Goal: Check status: Check status

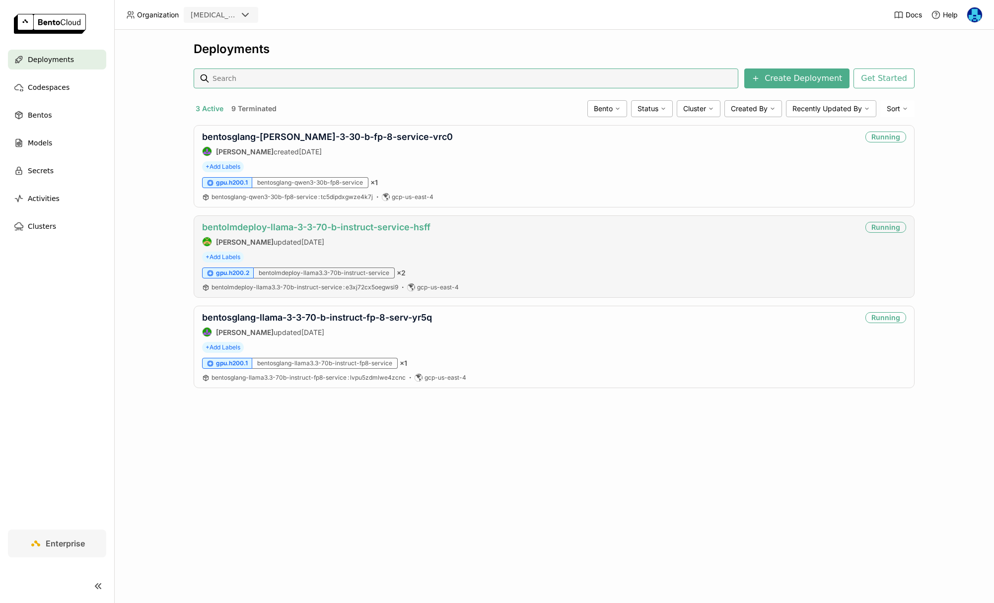
click at [362, 226] on link "bentolmdeploy-llama-3-3-70-b-instruct-service-hsff" at bounding box center [316, 227] width 228 height 10
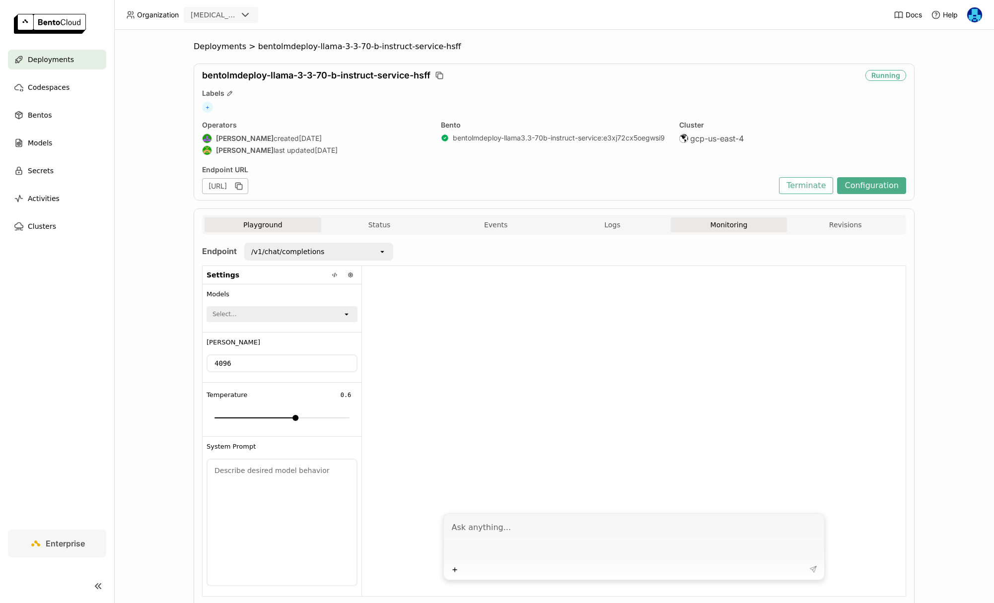
click at [722, 226] on button "Monitoring" at bounding box center [729, 224] width 117 height 15
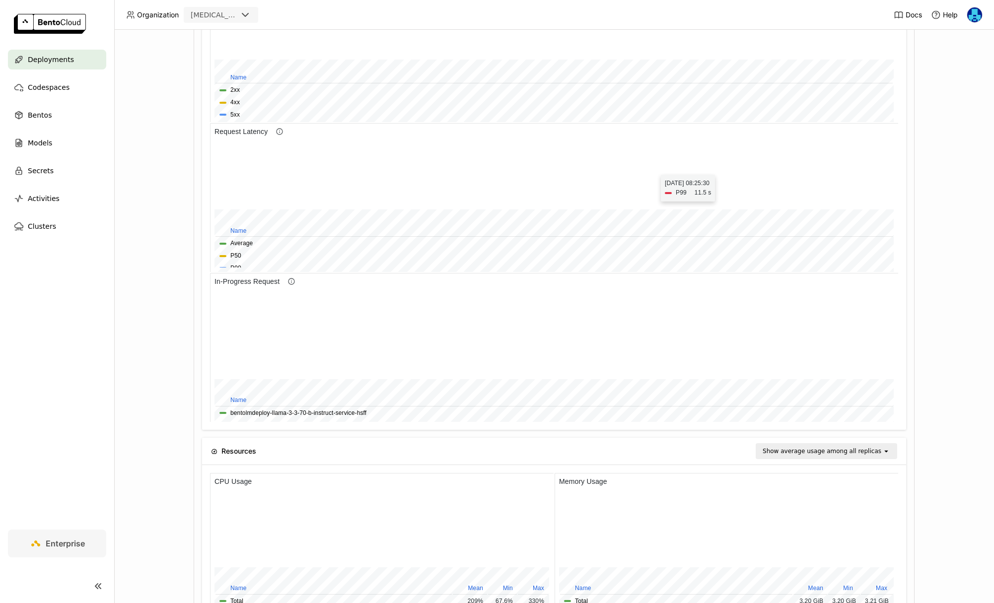
scroll to position [506, 0]
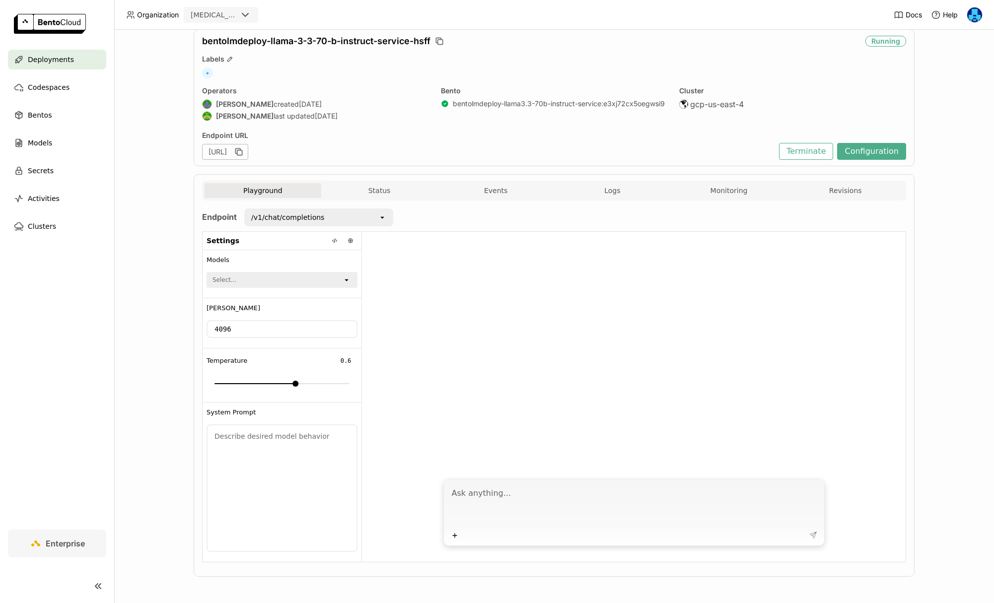
click at [53, 57] on span "Deployments" at bounding box center [51, 60] width 46 height 12
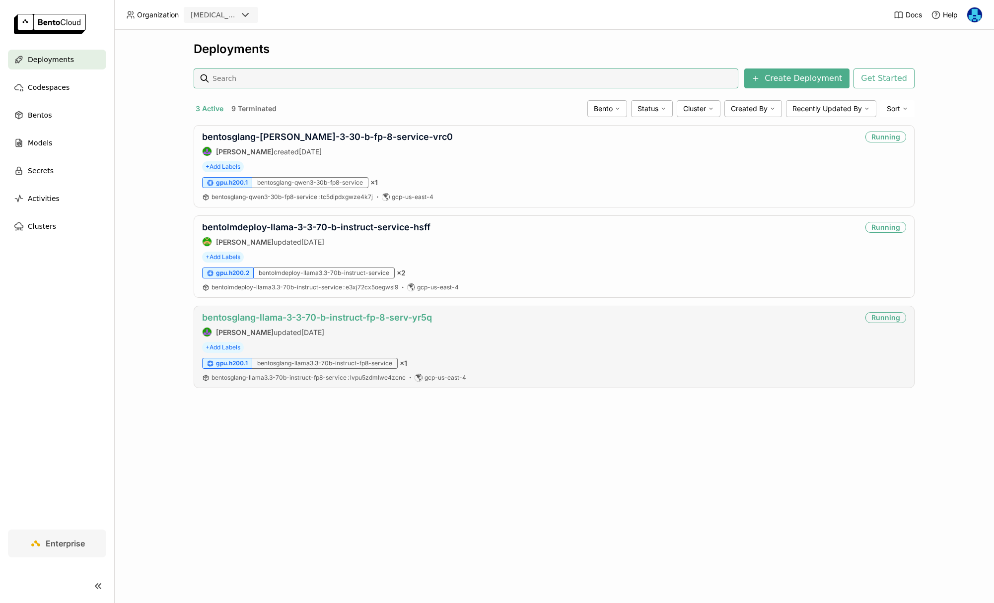
click at [278, 318] on link "bentosglang-llama-3-3-70-b-instruct-fp-8-serv-yr5q" at bounding box center [317, 317] width 230 height 10
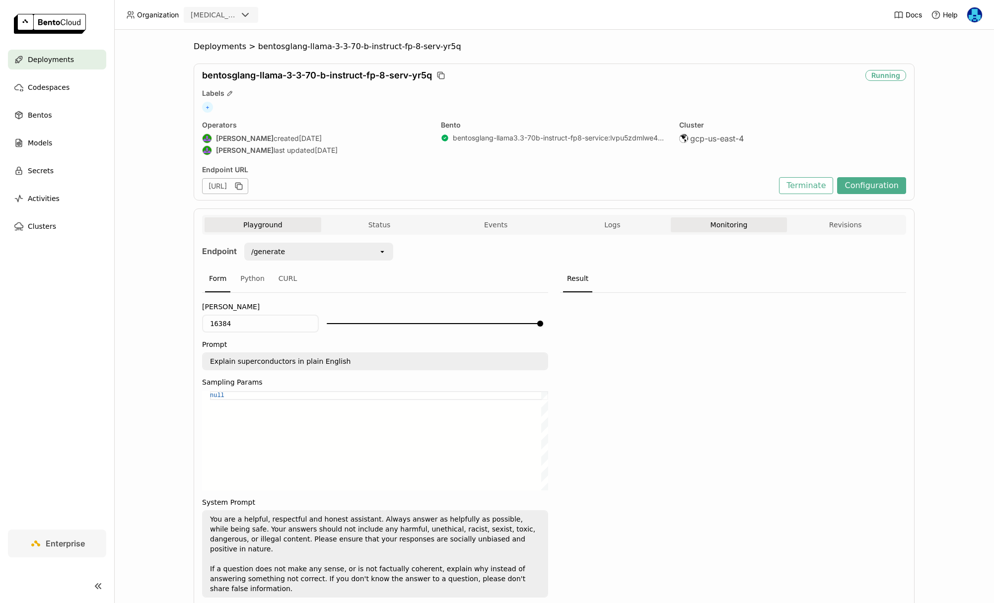
click at [728, 226] on button "Monitoring" at bounding box center [729, 224] width 117 height 15
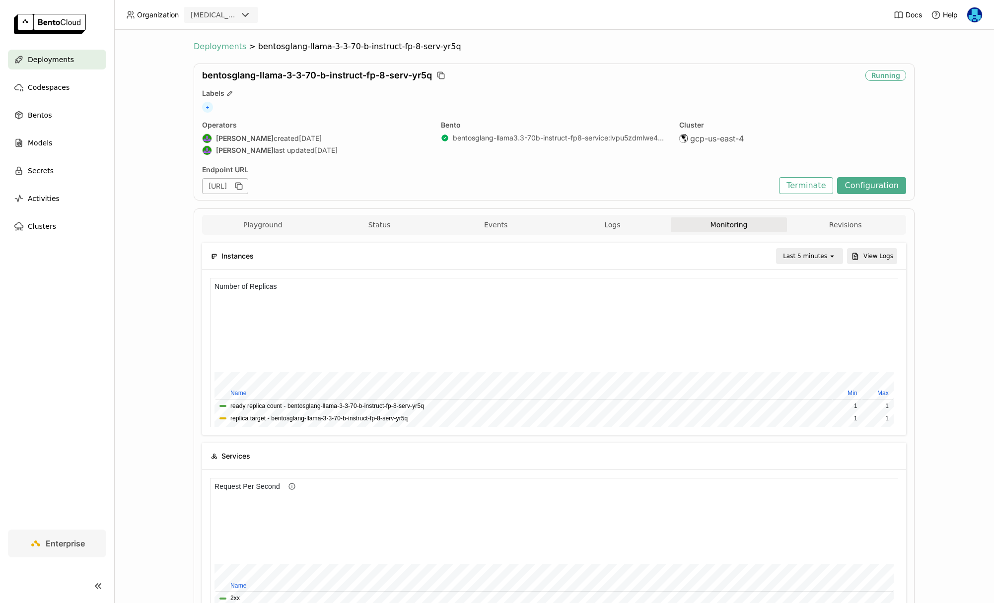
click at [221, 46] on span "Deployments" at bounding box center [220, 47] width 53 height 10
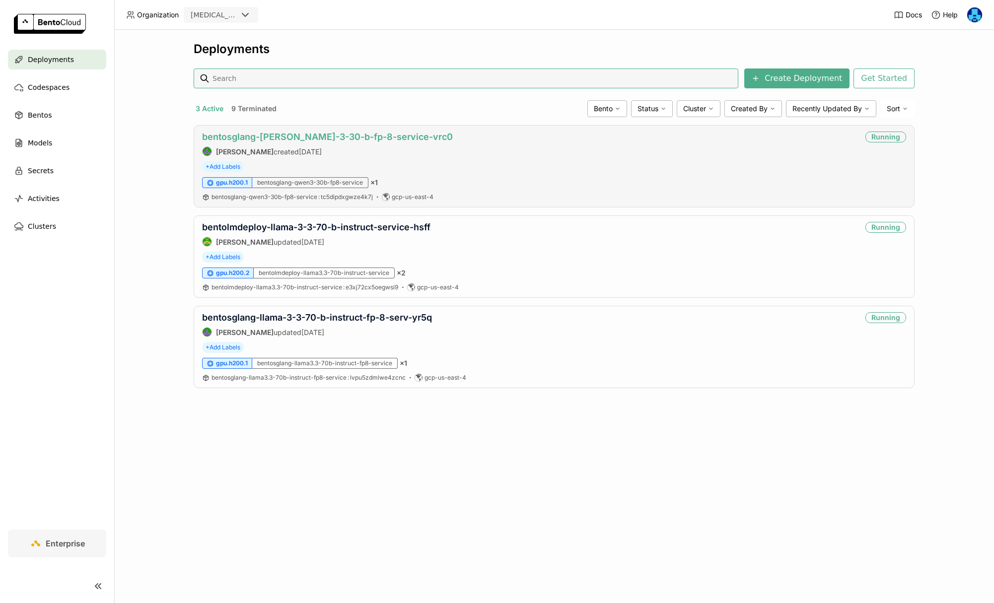
click at [295, 135] on link "bentosglang-qwen-3-30-b-fp-8-service-vrc0" at bounding box center [327, 137] width 251 height 10
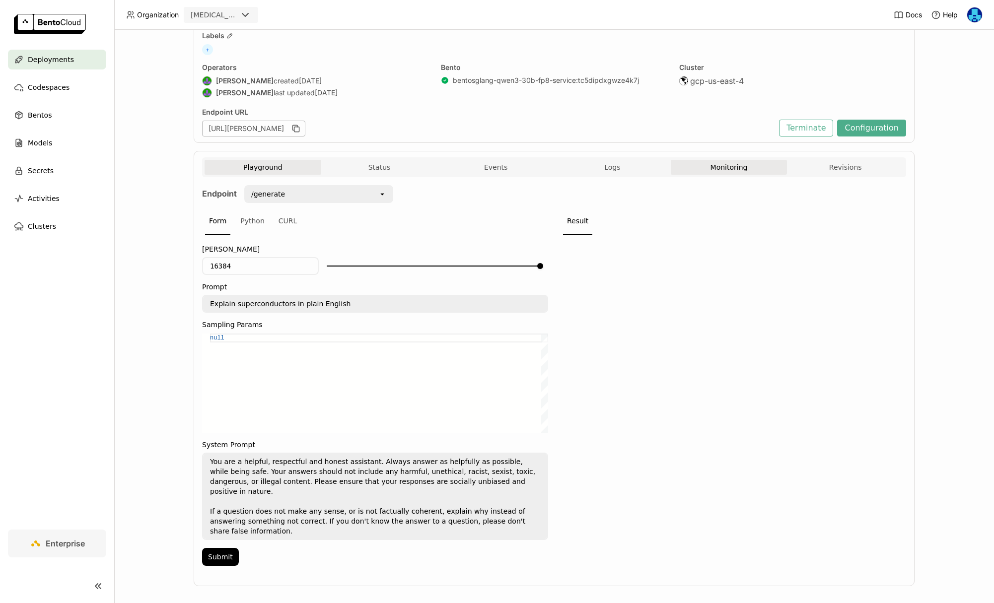
click at [730, 160] on button "Monitoring" at bounding box center [729, 167] width 117 height 15
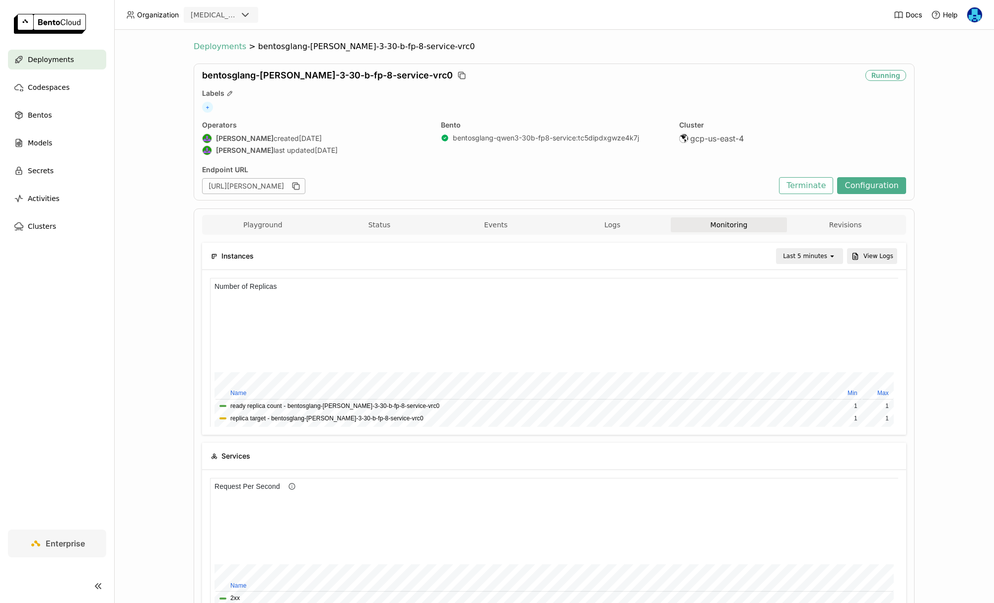
click at [227, 51] on span "Deployments" at bounding box center [220, 47] width 53 height 10
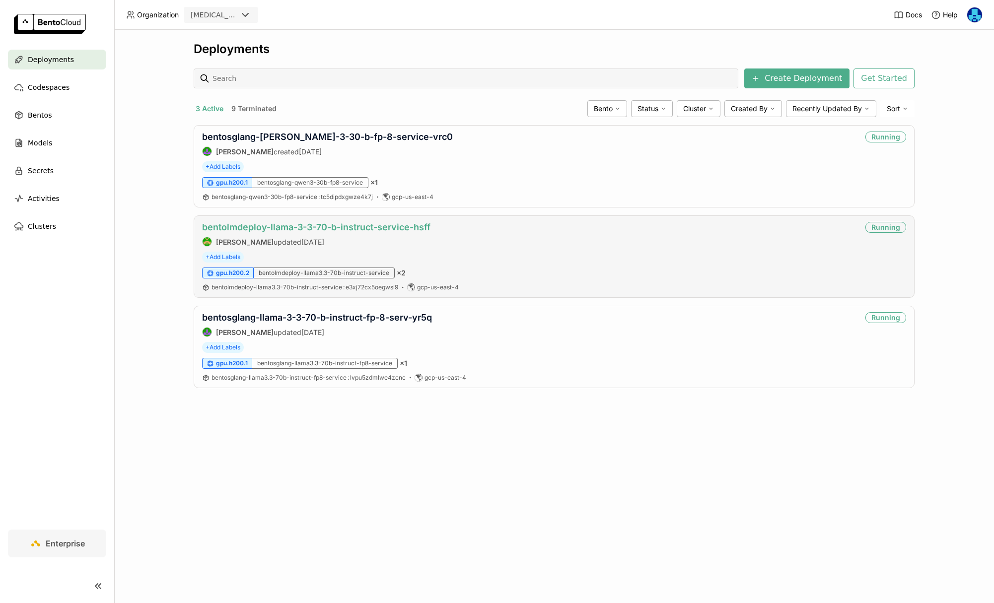
click at [383, 225] on link "bentolmdeploy-llama-3-3-70-b-instruct-service-hsff" at bounding box center [316, 227] width 228 height 10
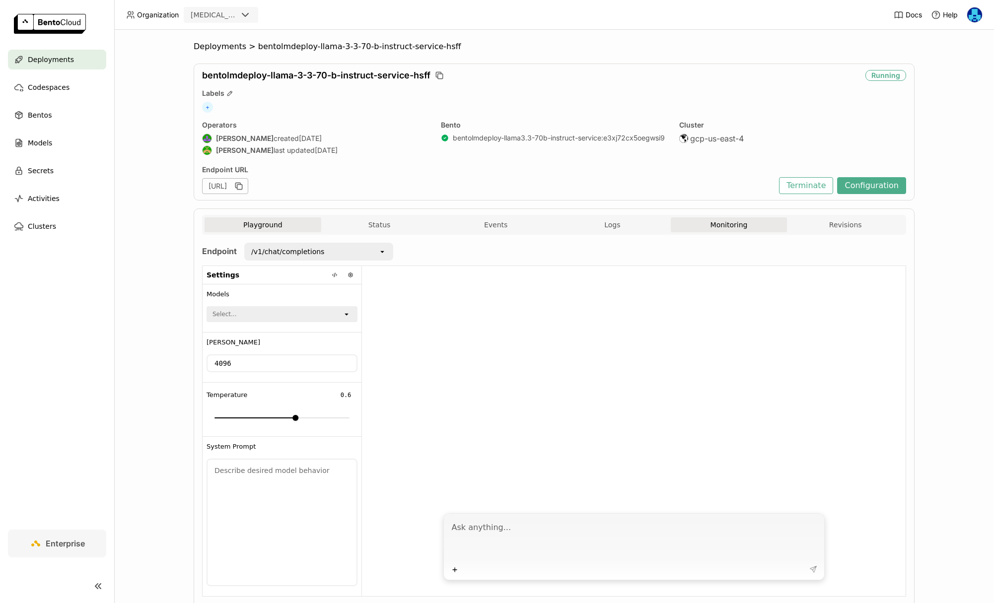
click at [723, 223] on button "Monitoring" at bounding box center [729, 224] width 117 height 15
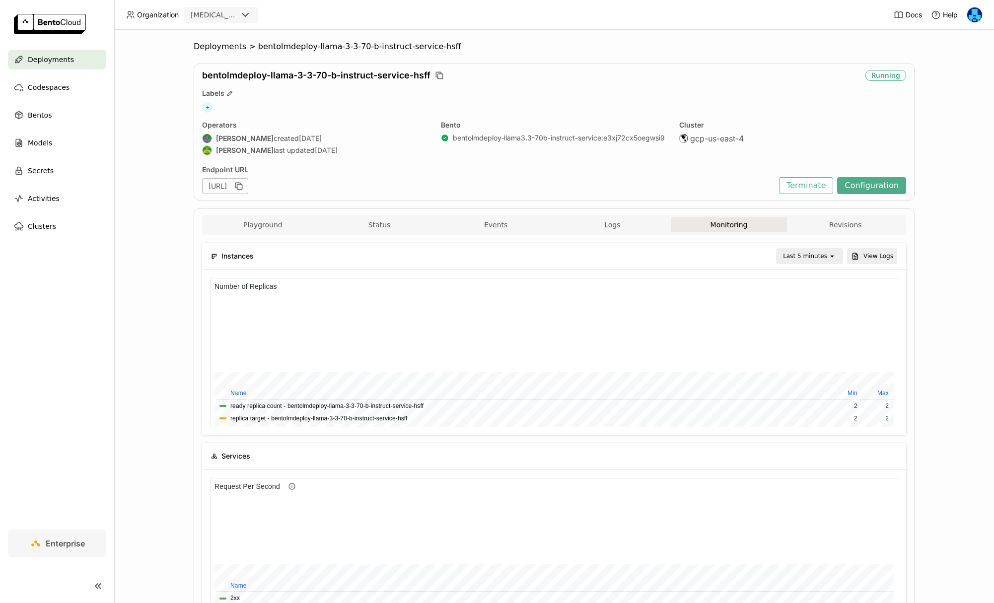
click at [269, 215] on div "Playground Status Events Logs Monitoring Revisions" at bounding box center [554, 225] width 704 height 20
click at [269, 222] on button "Playground" at bounding box center [263, 224] width 117 height 15
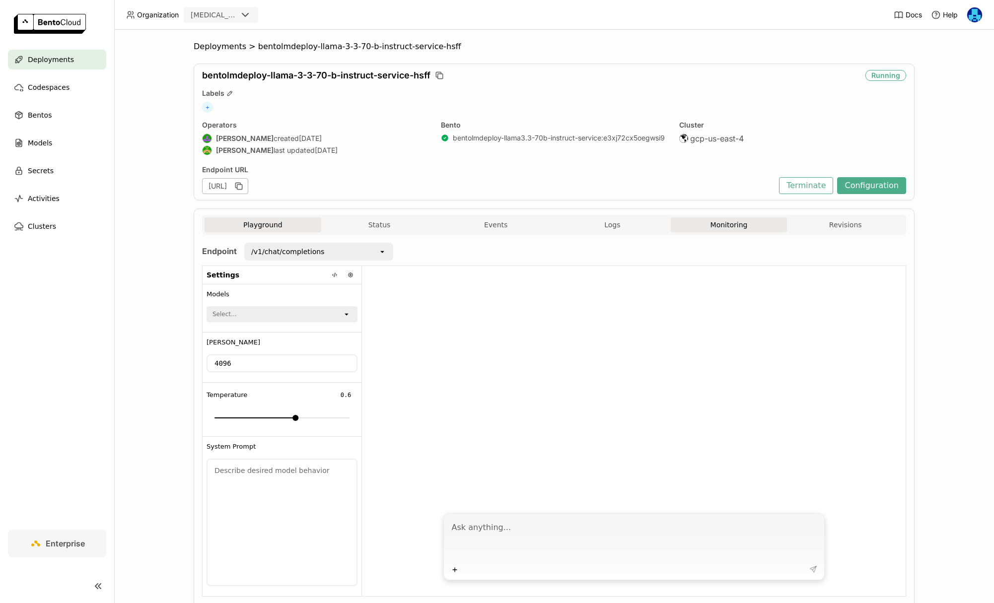
click at [732, 225] on button "Monitoring" at bounding box center [729, 224] width 117 height 15
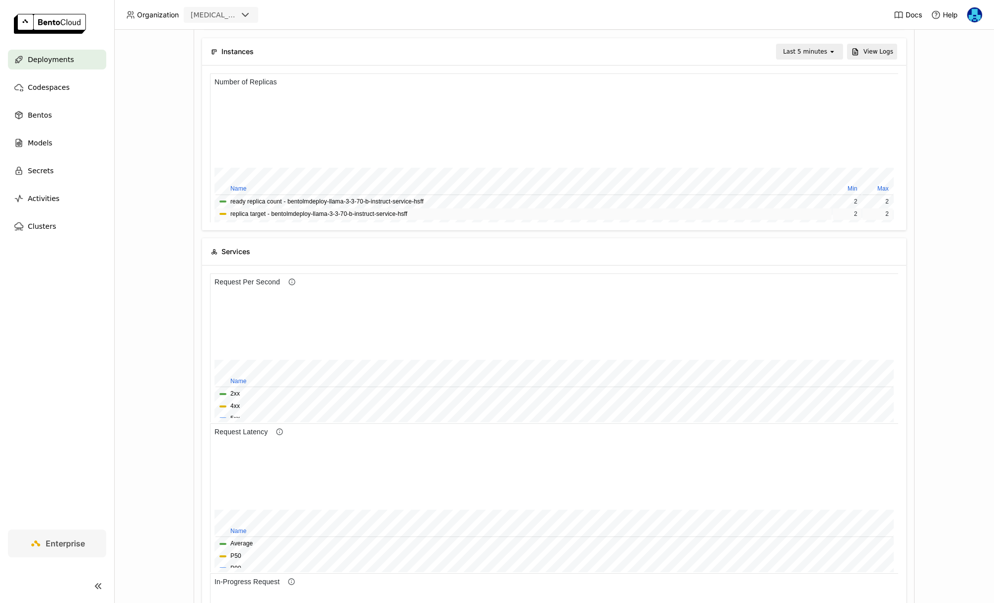
scroll to position [206, 0]
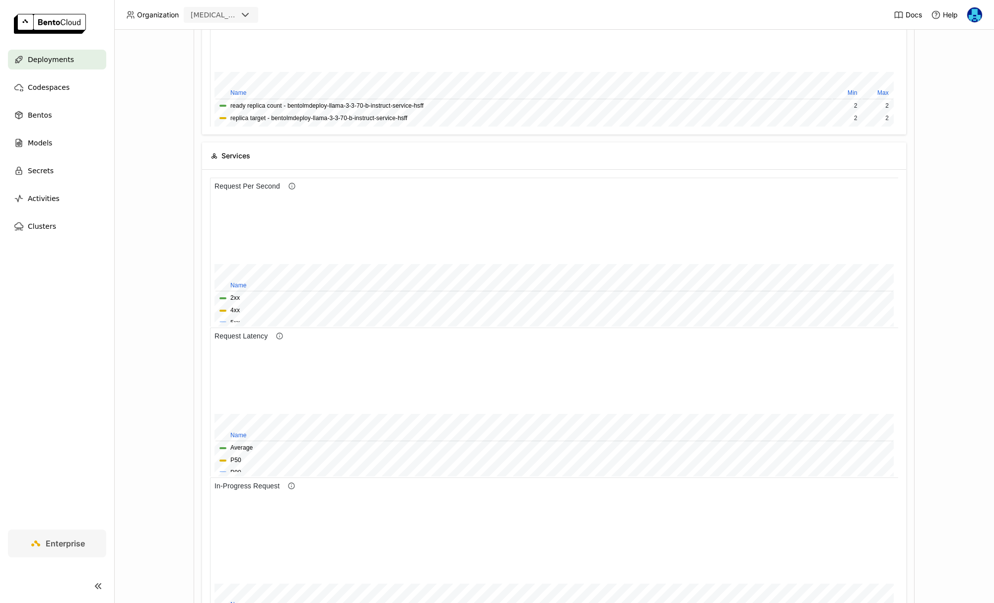
scroll to position [302, 0]
